Goal: Task Accomplishment & Management: Use online tool/utility

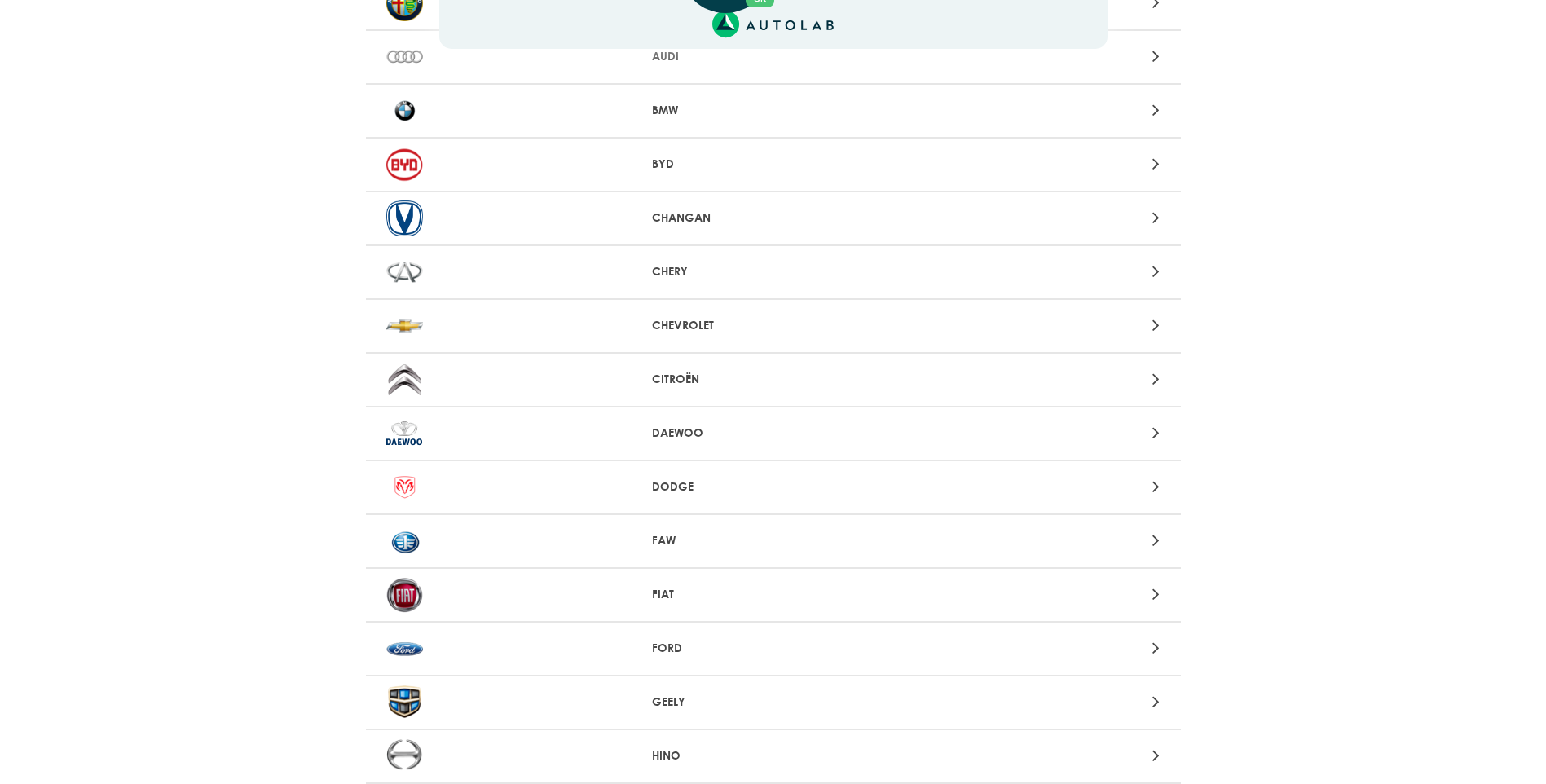
scroll to position [245, 0]
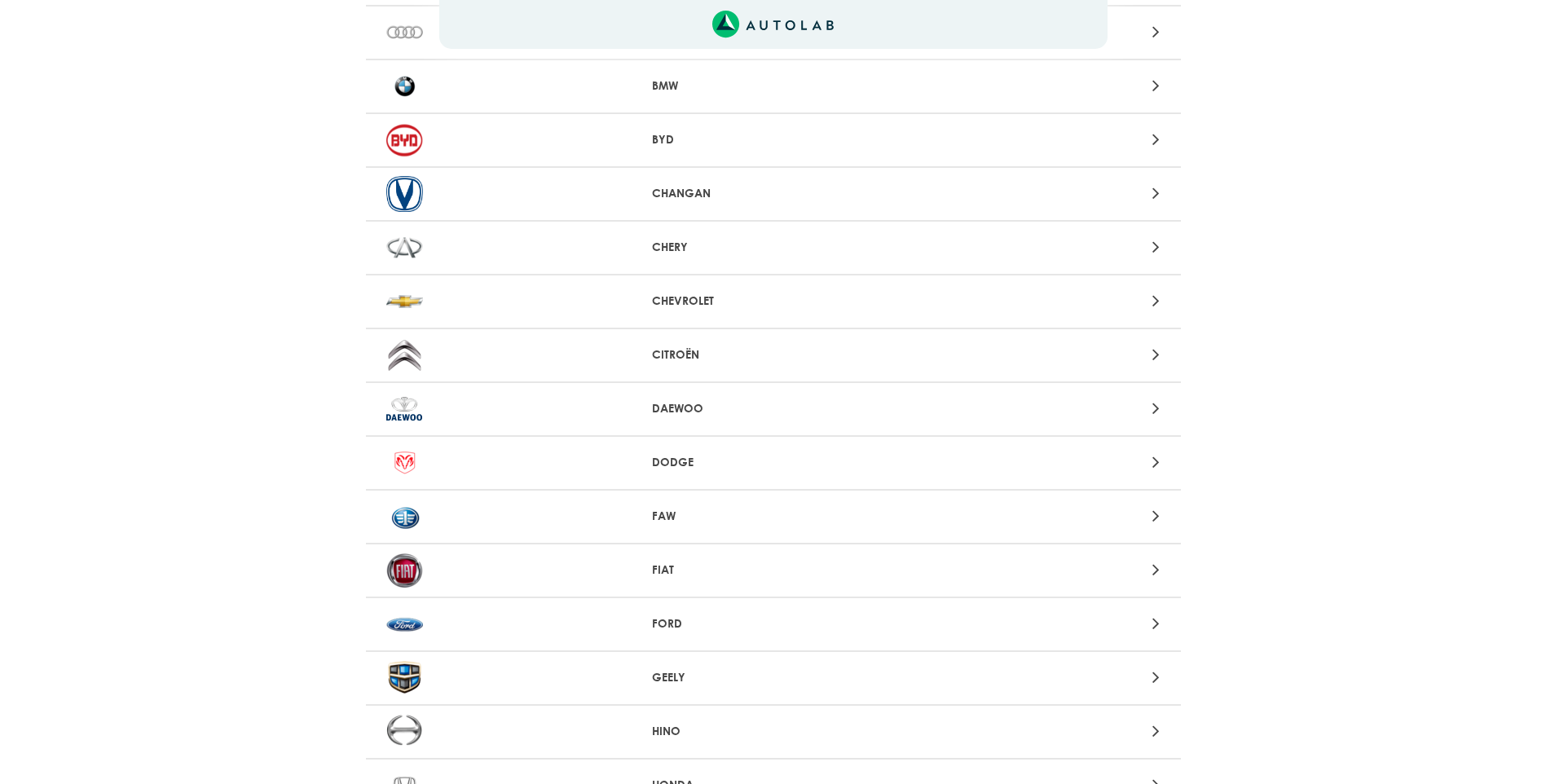
click at [695, 572] on p "FIAT" at bounding box center [773, 570] width 242 height 17
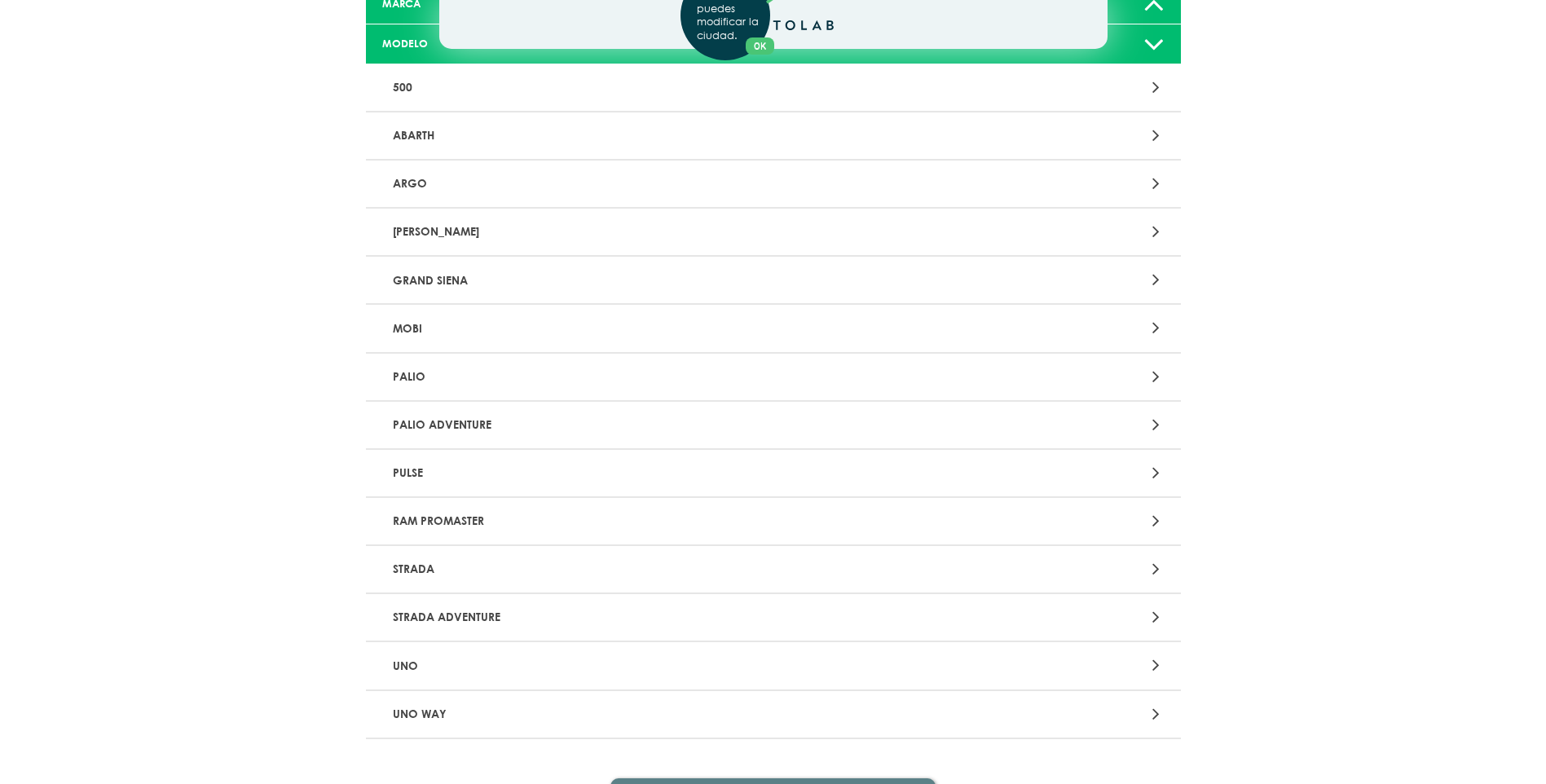
scroll to position [24, 0]
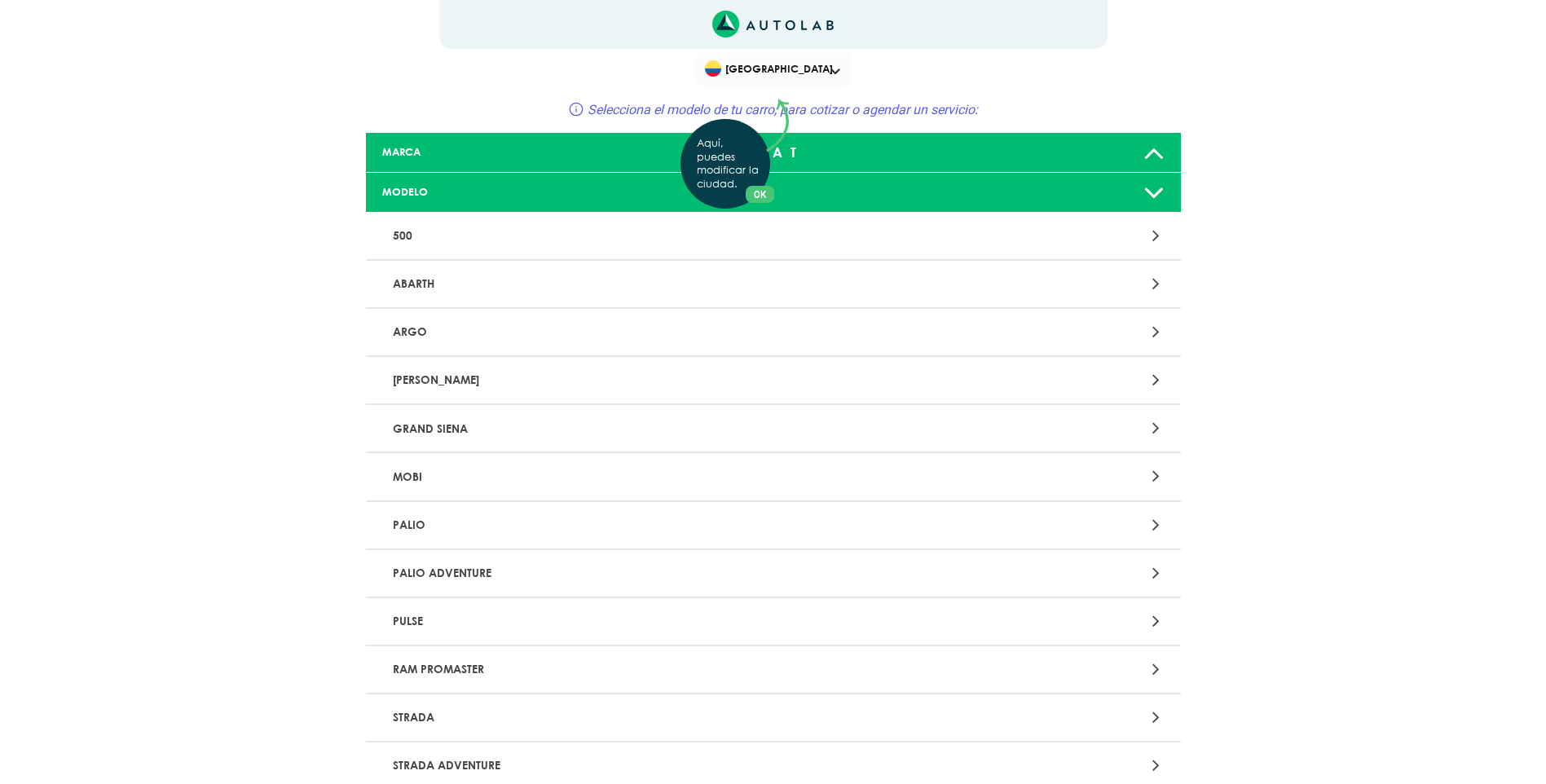
click at [639, 227] on div "Aquí, puedes modificar la ciudad. OK .aex,.bex{fill:none!important;stroke:#50c4…" at bounding box center [773, 367] width 1546 height 784
click at [1157, 238] on icon at bounding box center [1156, 235] width 7 height 21
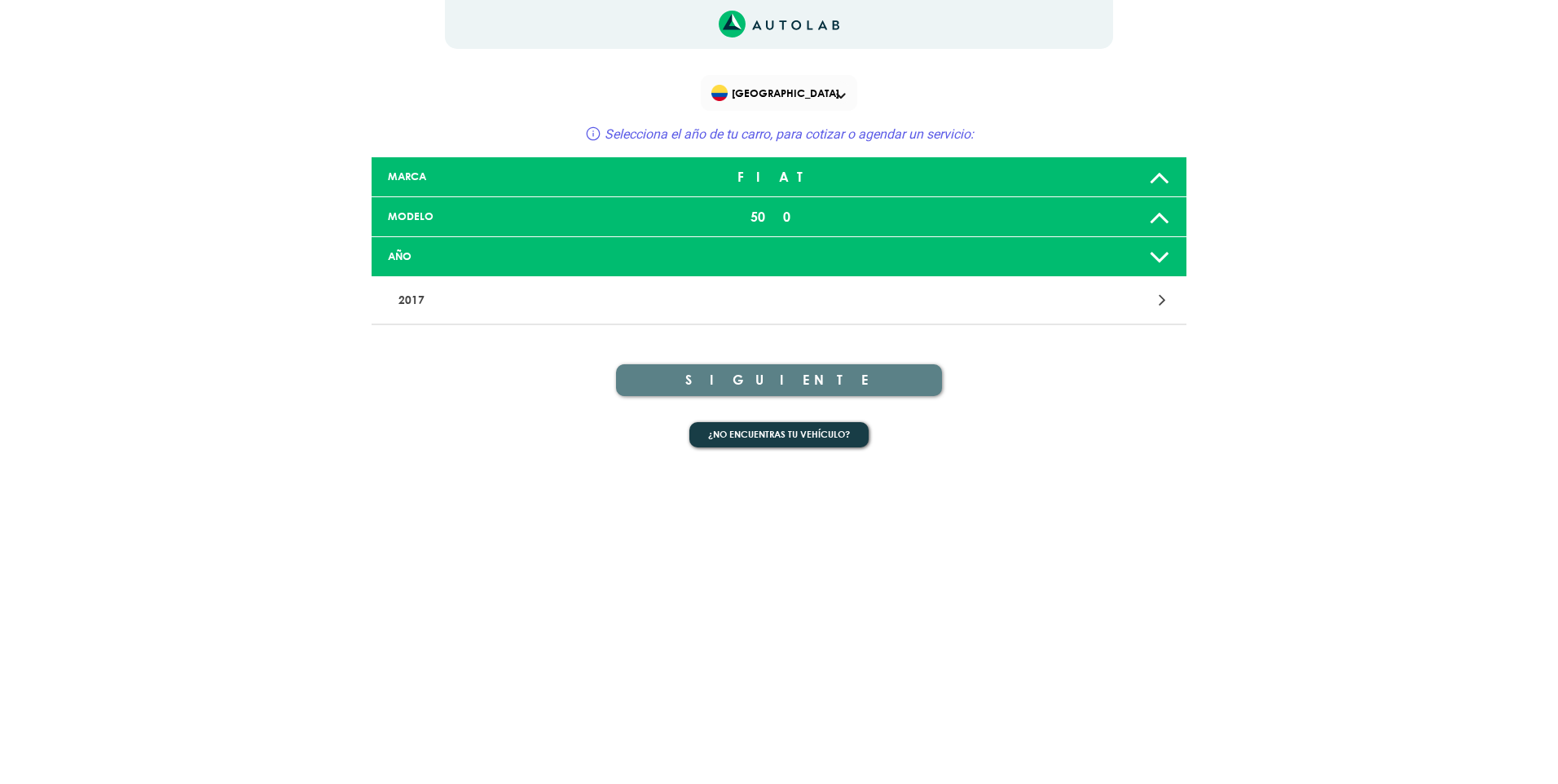
click at [1159, 304] on div at bounding box center [1045, 300] width 267 height 22
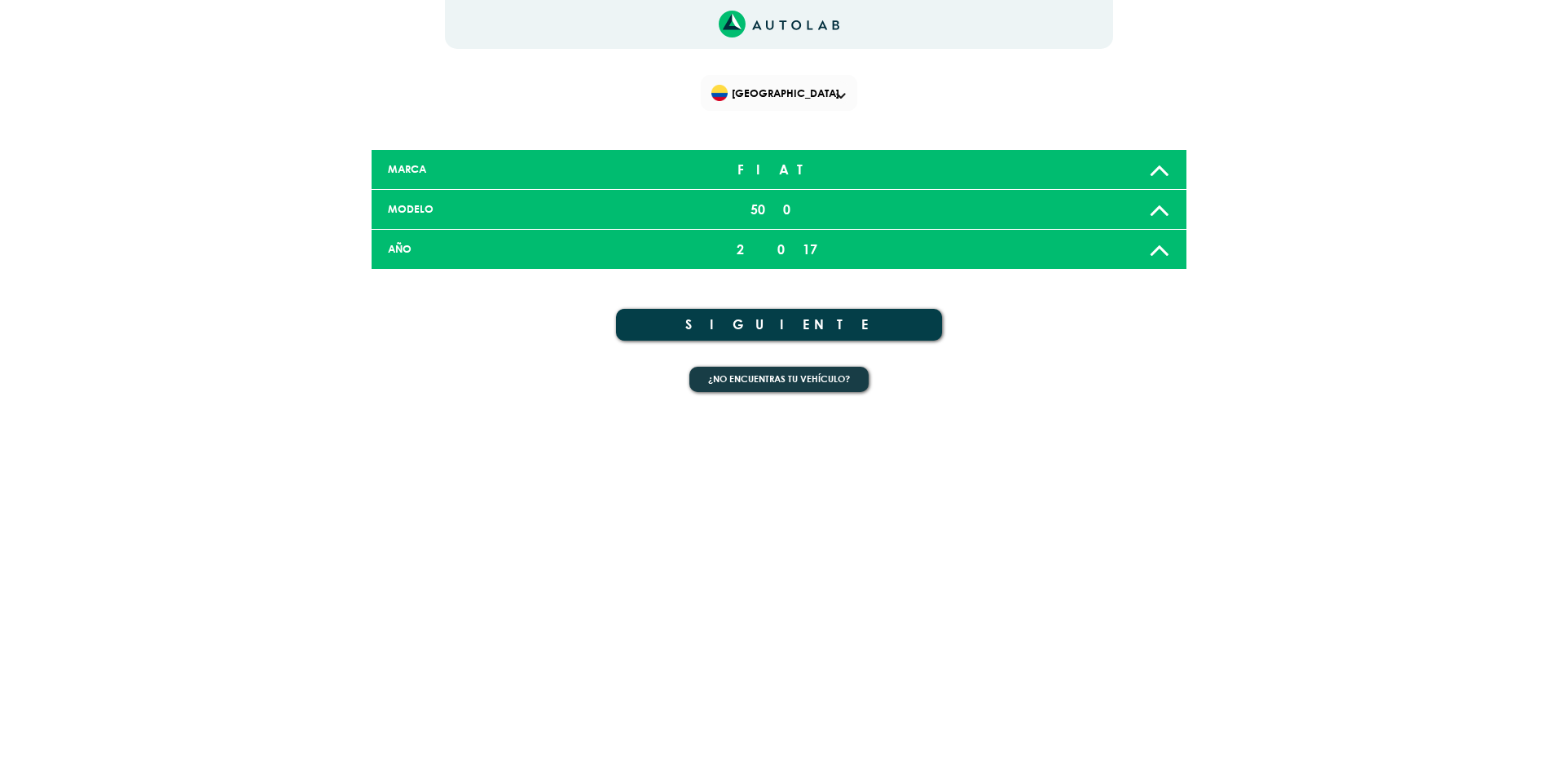
click at [1159, 209] on icon at bounding box center [1159, 209] width 21 height 33
